Goal: Task Accomplishment & Management: Use online tool/utility

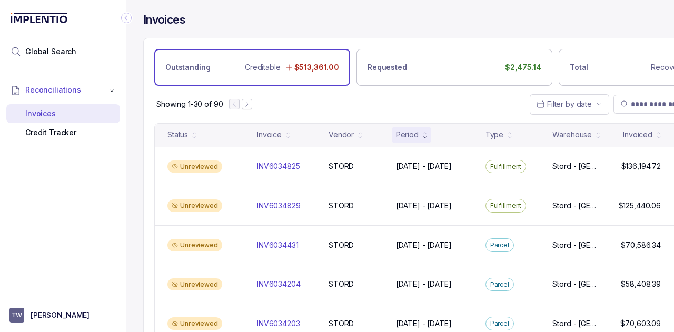
drag, startPoint x: 104, startPoint y: 209, endPoint x: 162, endPoint y: 102, distance: 122.4
click at [103, 209] on div "Reconciliations Invoices Credit Tracker" at bounding box center [63, 182] width 126 height 220
click at [130, 17] on icon "Collapse Icon" at bounding box center [126, 18] width 11 height 11
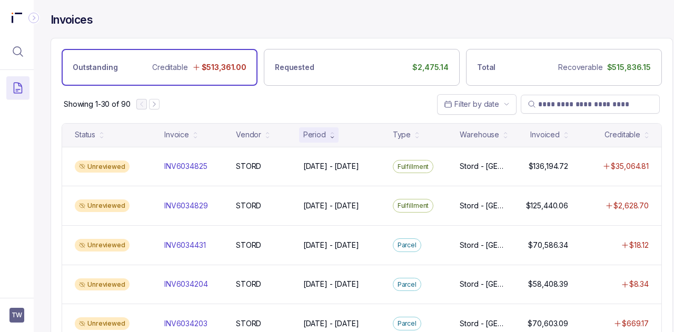
click at [309, 101] on div "Showing 1-30 of 90 Filter by date" at bounding box center [362, 104] width 622 height 37
click at [313, 103] on div "Showing 1-30 of 90 Filter by date" at bounding box center [362, 104] width 622 height 37
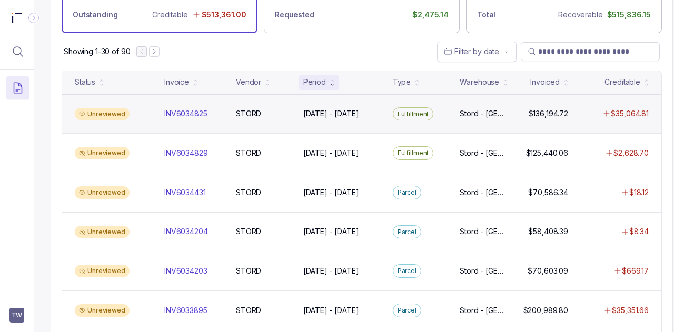
scroll to position [158, 0]
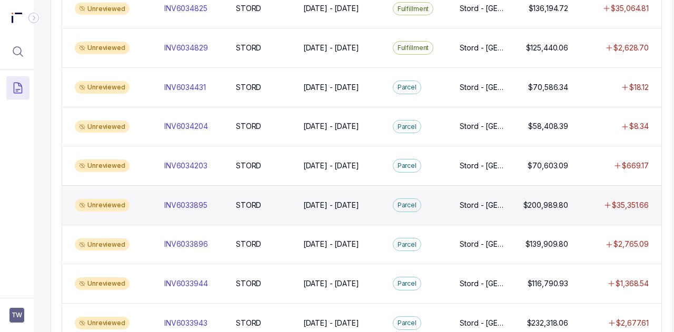
click at [325, 210] on div "Unreviewed INV6033895 INV6033895 STORD STORD [DATE] - [DATE] [DATE] - [DATE][GE…" at bounding box center [362, 205] width 600 height 40
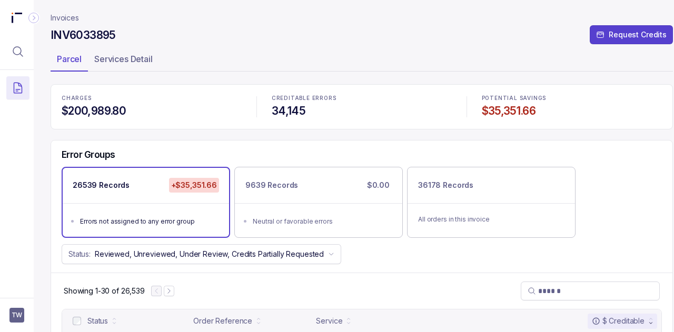
click at [69, 16] on p "Invoices" at bounding box center [65, 18] width 28 height 11
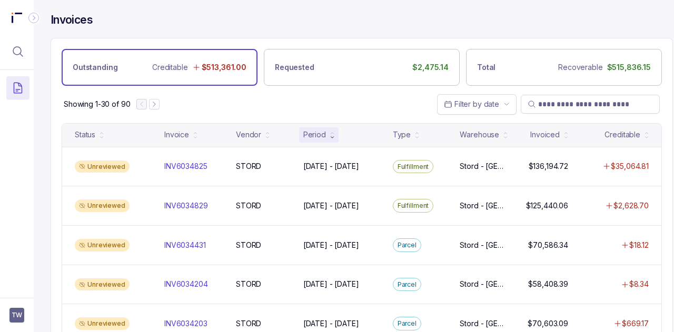
scroll to position [585, 0]
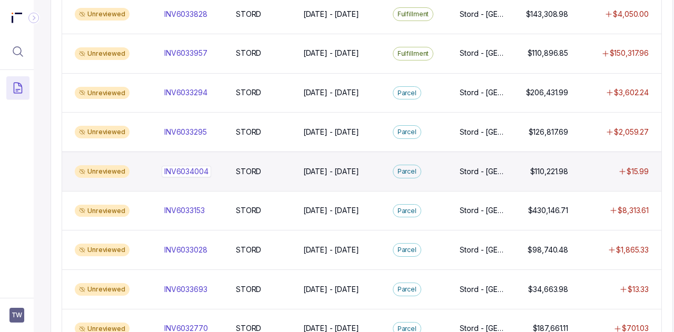
click at [193, 166] on p "INV6034004" at bounding box center [186, 171] width 44 height 11
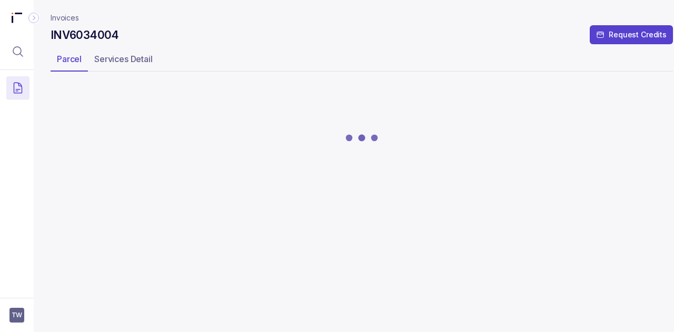
click at [368, 136] on icon at bounding box center [361, 138] width 63 height 8
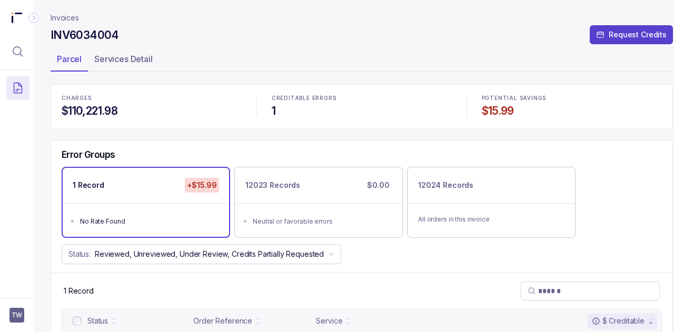
scroll to position [44, 0]
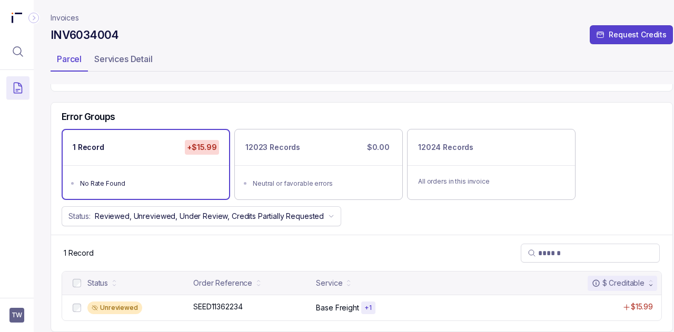
click at [598, 175] on div "1 Record +$15.99 No Rate Found 12023 Records $0.00 Neutral or favorable errors …" at bounding box center [362, 164] width 622 height 71
click at [655, 197] on div "Error Groups 1 Record +$15.99 No Rate Found 12023 Records $0.00 Neutral or favo…" at bounding box center [362, 169] width 622 height 133
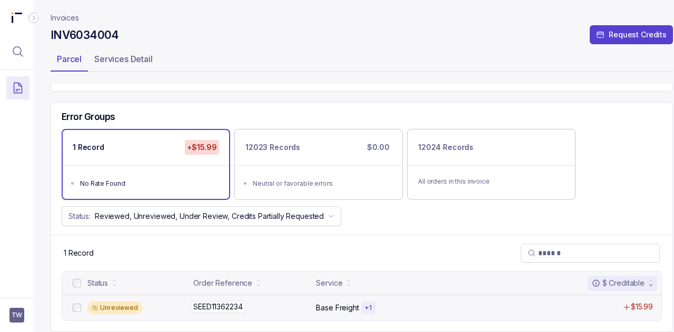
click at [270, 302] on div "SEED11362234 SEED11362234" at bounding box center [251, 307] width 116 height 11
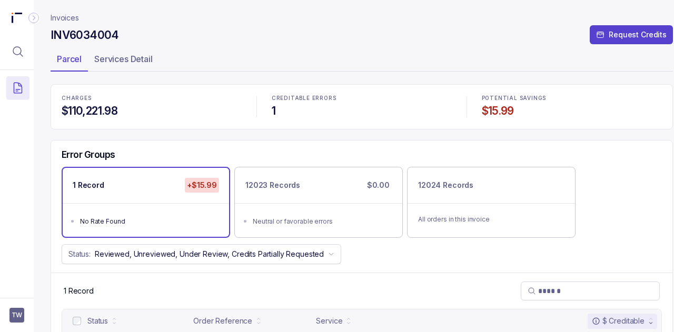
click at [67, 22] on p "Invoices" at bounding box center [65, 18] width 28 height 11
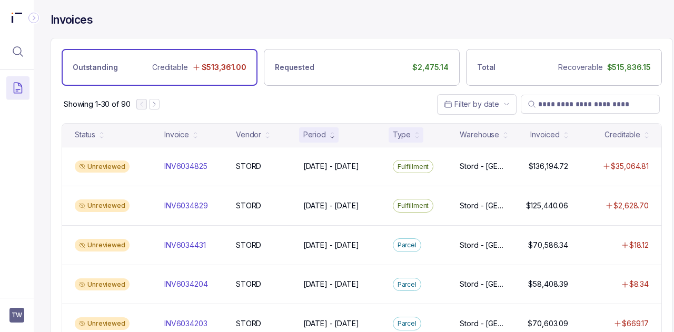
click at [406, 131] on div "Type" at bounding box center [402, 135] width 18 height 11
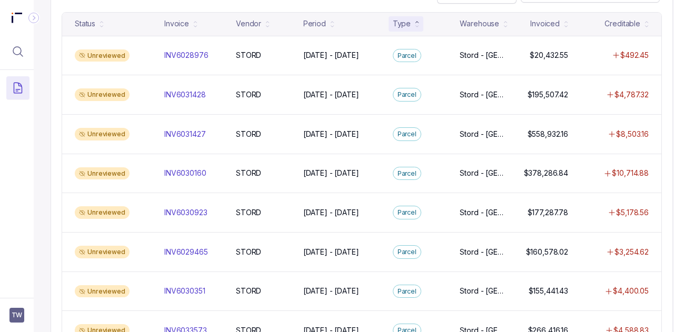
scroll to position [119, 0]
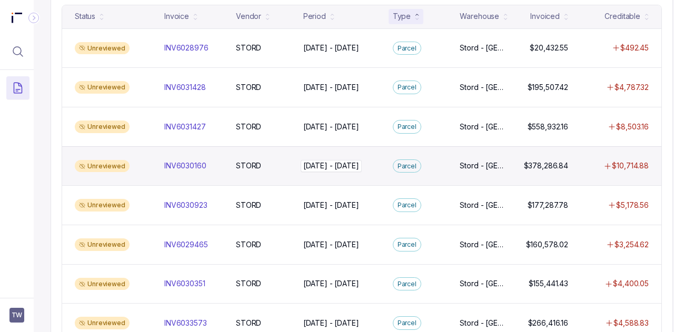
click at [379, 164] on div "[DATE] - [DATE] [DATE] - [DATE]" at bounding box center [341, 166] width 77 height 11
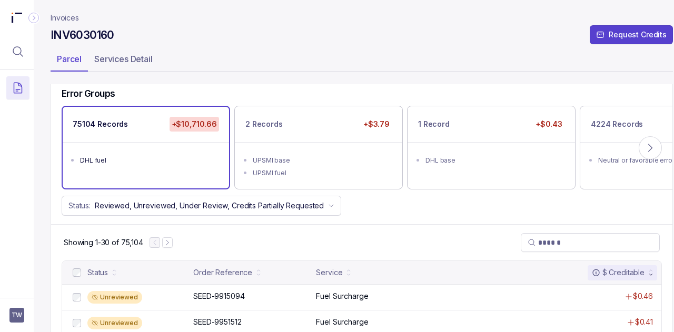
scroll to position [251, 0]
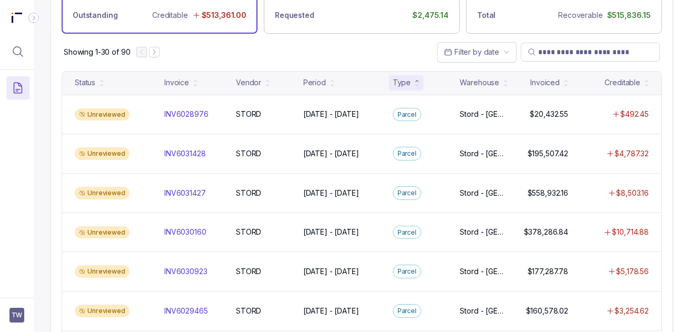
scroll to position [47, 0]
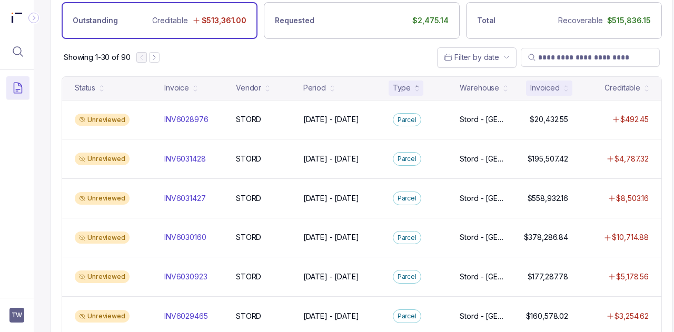
click at [540, 81] on div "Invoiced" at bounding box center [549, 88] width 46 height 15
click at [413, 87] on div "Type" at bounding box center [406, 88] width 35 height 15
click at [402, 84] on div "Type" at bounding box center [402, 88] width 18 height 11
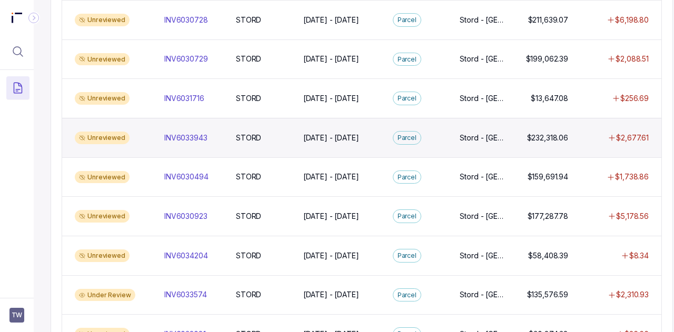
scroll to position [615, 0]
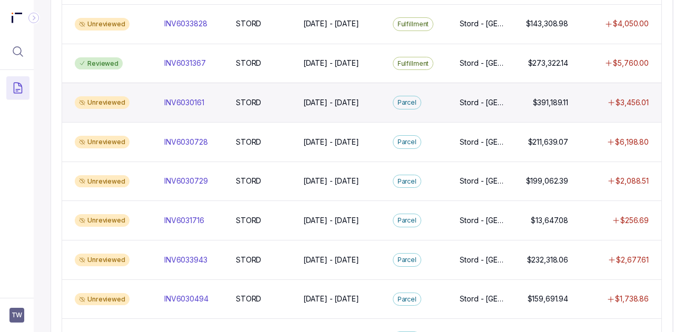
click at [290, 106] on div "Unreviewed INV6030161 INV6030161 STORD STORD [DATE] - [DATE] [DATE] - [DATE][GE…" at bounding box center [362, 103] width 600 height 40
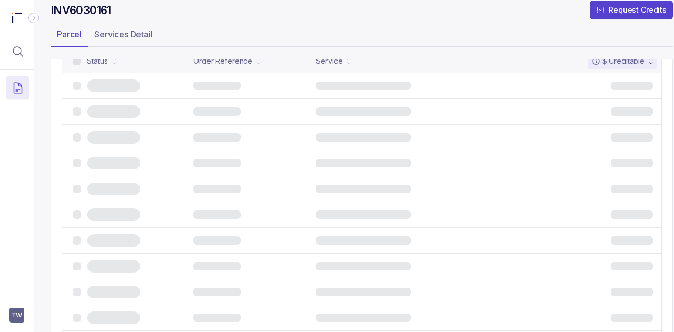
scroll to position [273, 0]
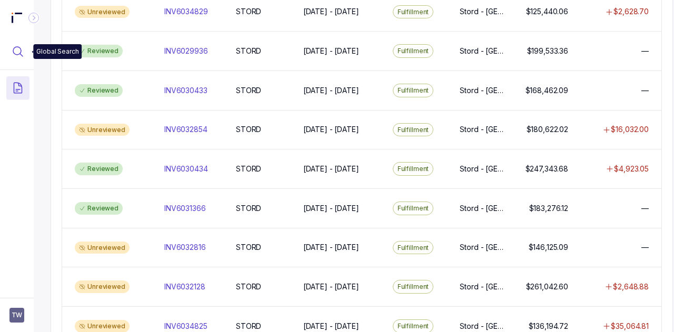
click at [8, 53] on button "Menu Icon Button MagnifyingGlassIcon" at bounding box center [17, 51] width 23 height 23
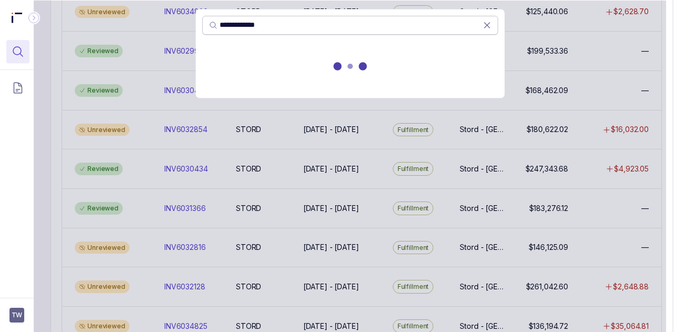
click at [348, 24] on input "**********" at bounding box center [351, 24] width 263 height 11
drag, startPoint x: 240, startPoint y: 25, endPoint x: 212, endPoint y: 24, distance: 28.5
click at [212, 25] on span "**********" at bounding box center [346, 24] width 274 height 11
type input "********"
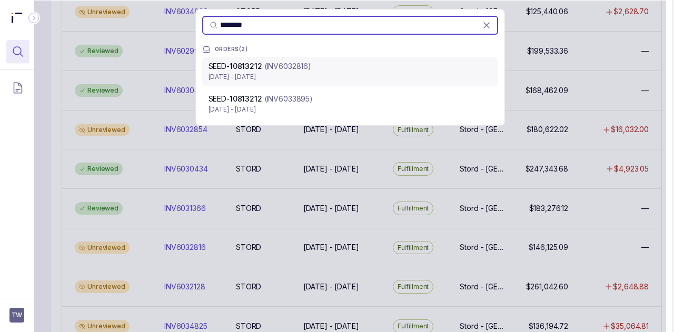
click at [299, 73] on p "[DATE] - [DATE]" at bounding box center [350, 77] width 283 height 11
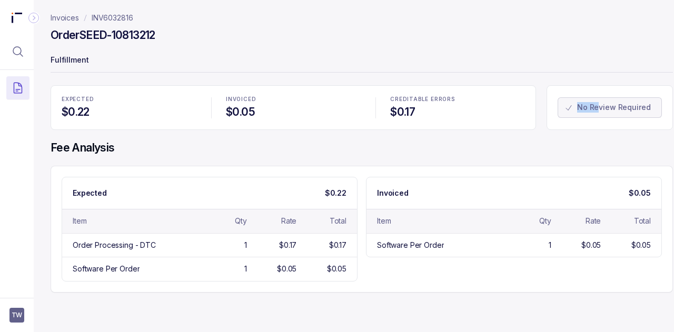
drag, startPoint x: 564, startPoint y: 117, endPoint x: 555, endPoint y: 117, distance: 9.0
click at [556, 117] on div "No Review Required" at bounding box center [610, 107] width 126 height 45
click at [399, 142] on h4 "Fee Analysis" at bounding box center [362, 148] width 623 height 15
